Goal: Information Seeking & Learning: Learn about a topic

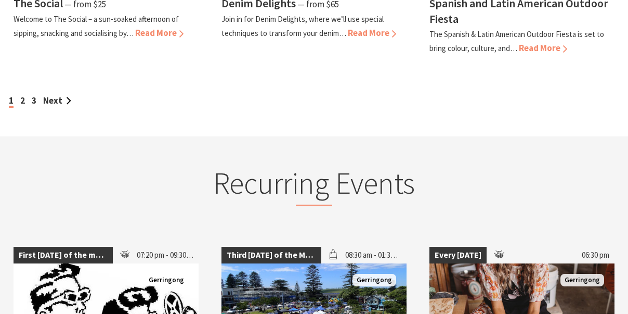
scroll to position [1110, 0]
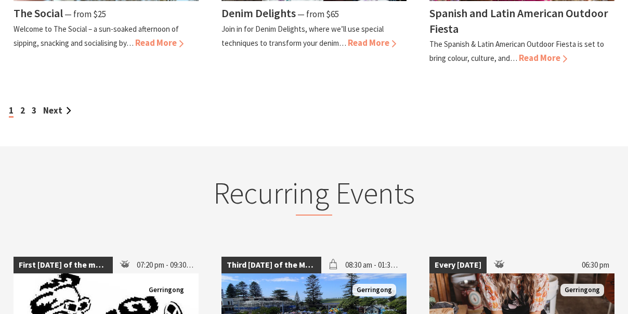
scroll to position [1070, 0]
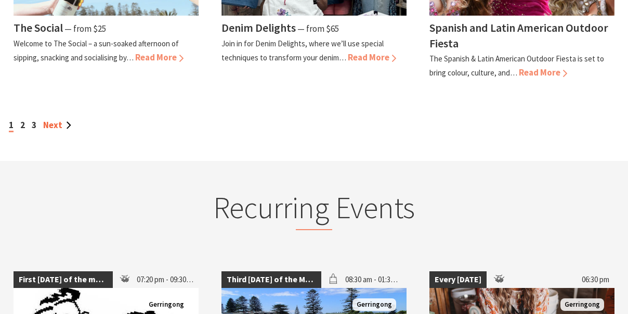
click at [68, 125] on link "Next" at bounding box center [57, 124] width 28 height 11
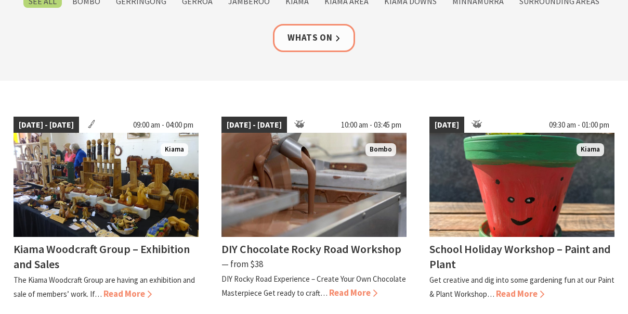
scroll to position [212, 0]
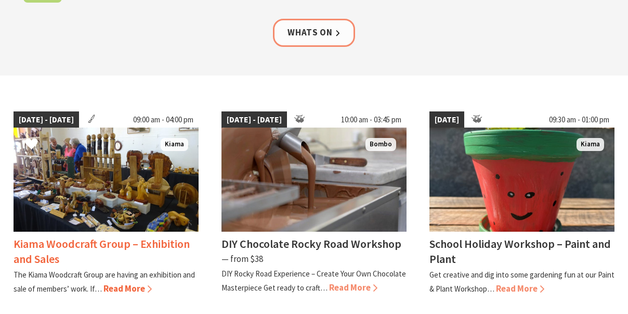
click at [109, 191] on img at bounding box center [106, 179] width 185 height 104
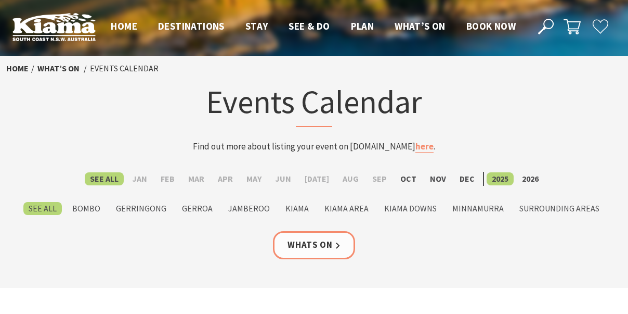
scroll to position [212, 0]
